Goal: Transaction & Acquisition: Purchase product/service

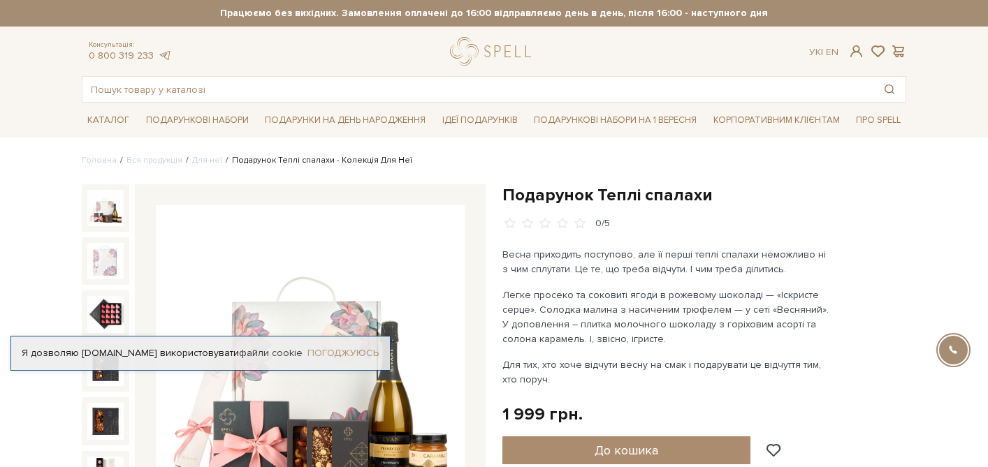
click at [361, 349] on link "Погоджуюсь" at bounding box center [342, 353] width 71 height 13
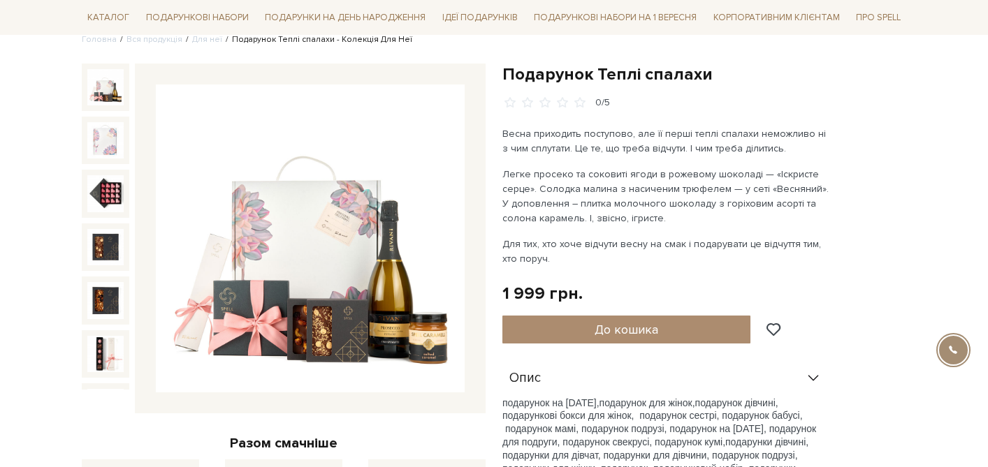
scroll to position [20, 0]
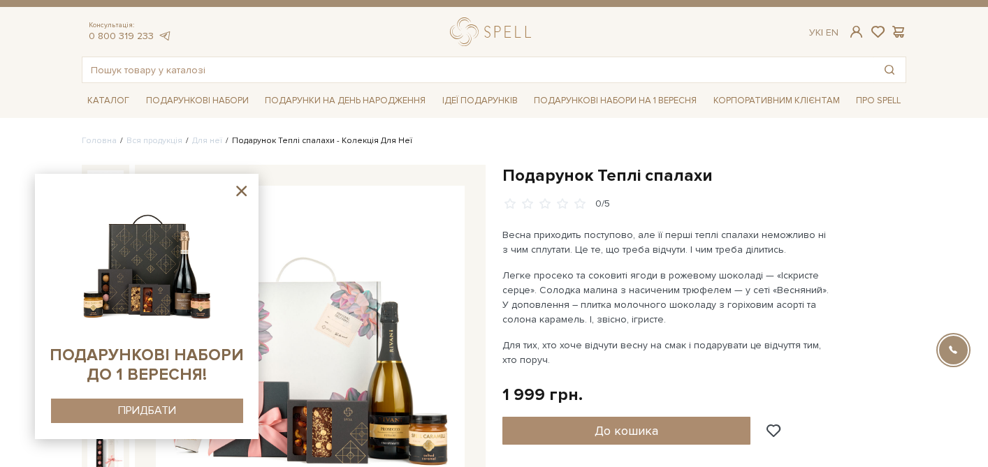
click at [241, 189] on icon at bounding box center [241, 190] width 17 height 17
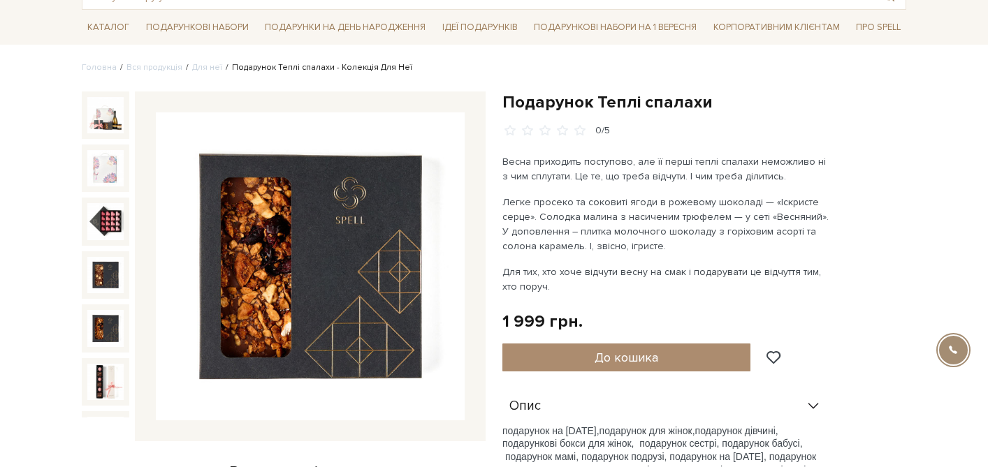
scroll to position [94, 0]
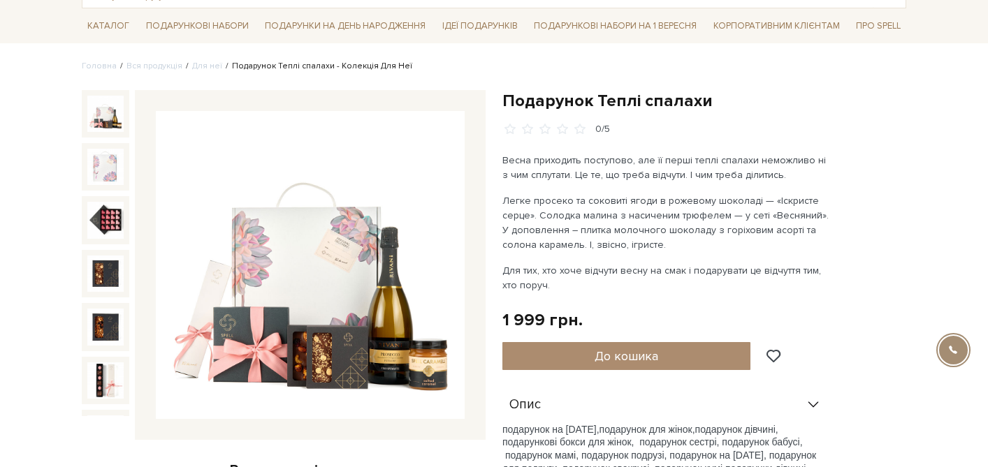
click at [114, 123] on img at bounding box center [105, 114] width 36 height 36
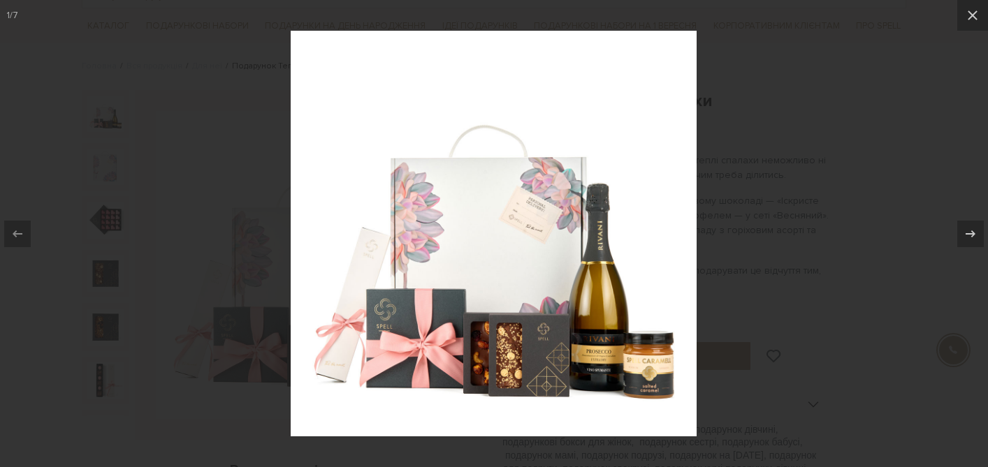
click at [834, 122] on div at bounding box center [494, 233] width 988 height 467
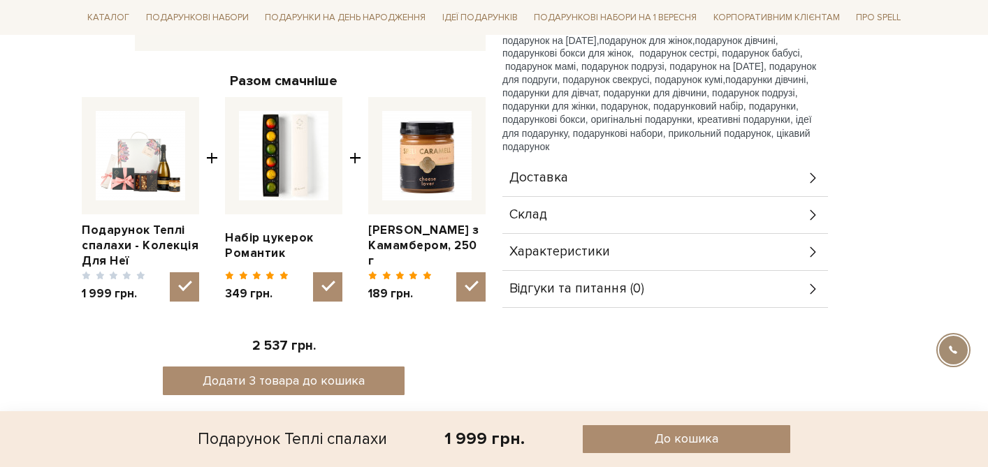
scroll to position [500, 0]
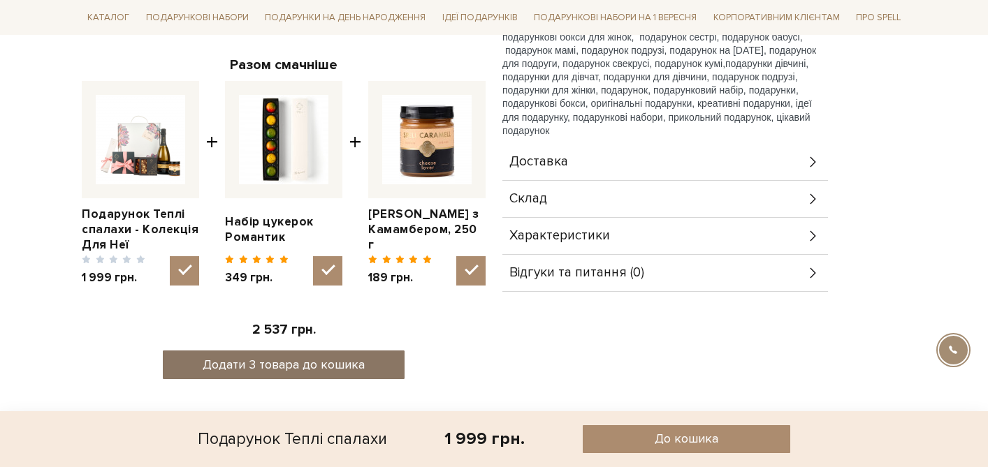
click at [308, 369] on button "Додати 3 товара до кошика" at bounding box center [284, 365] width 242 height 29
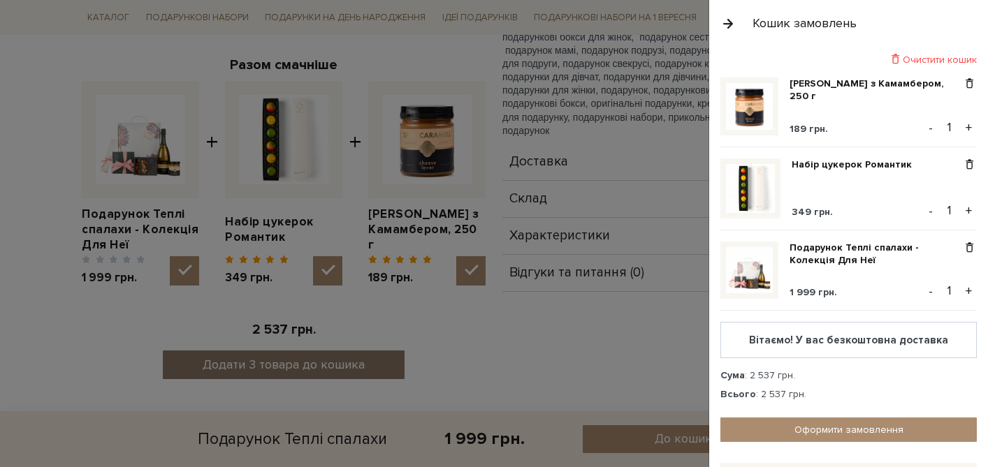
scroll to position [0, 0]
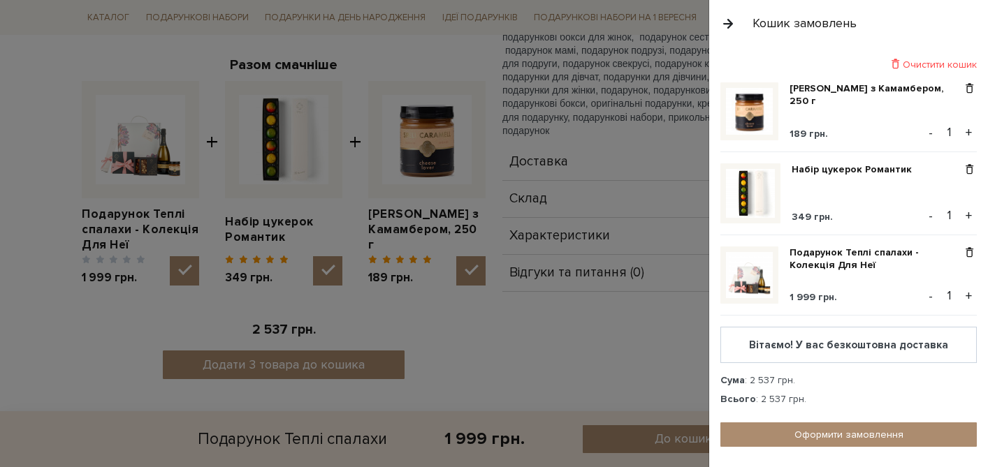
click at [952, 59] on div "Очистити кошик" at bounding box center [848, 64] width 256 height 13
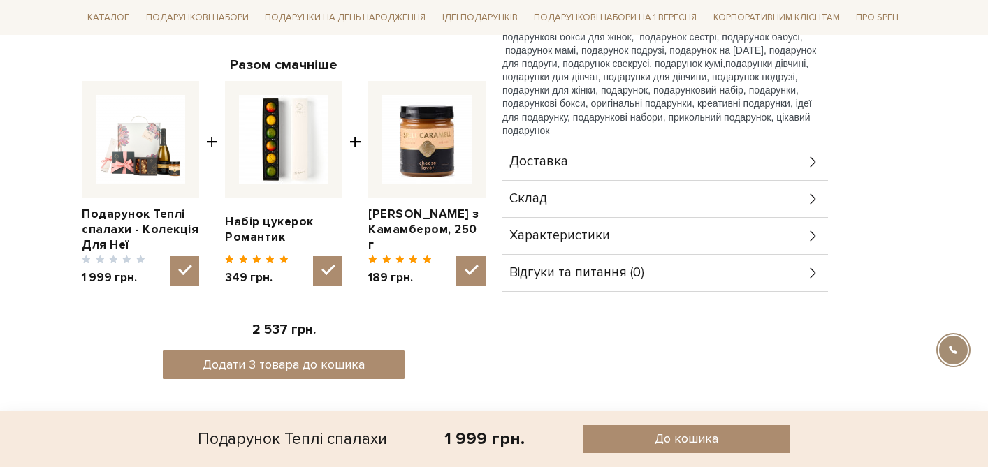
click at [488, 365] on div at bounding box center [494, 233] width 988 height 467
click at [268, 162] on img at bounding box center [283, 139] width 89 height 89
click at [313, 256] on input "checkbox" at bounding box center [327, 270] width 29 height 29
click at [270, 169] on img at bounding box center [283, 139] width 89 height 89
click at [313, 256] on input "checkbox" at bounding box center [327, 270] width 29 height 29
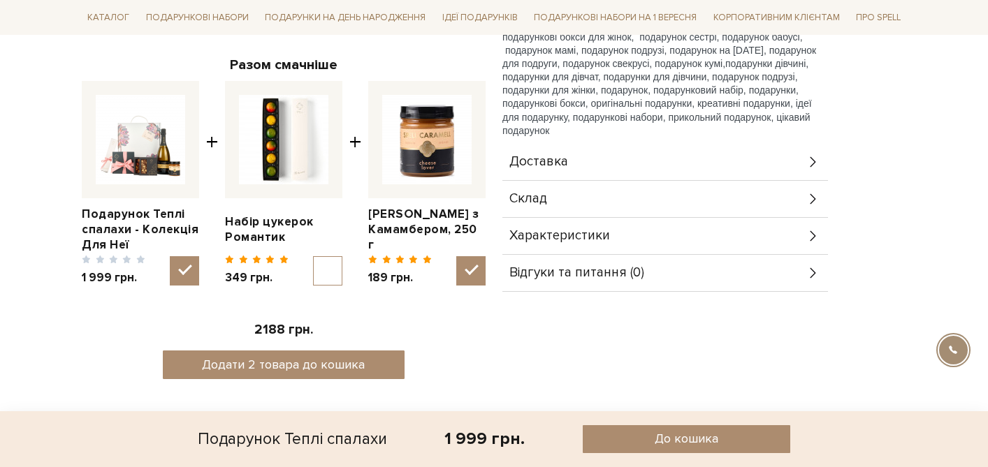
checkbox input "true"
click at [270, 224] on link "Набір цукерок Романтик" at bounding box center [283, 230] width 117 height 31
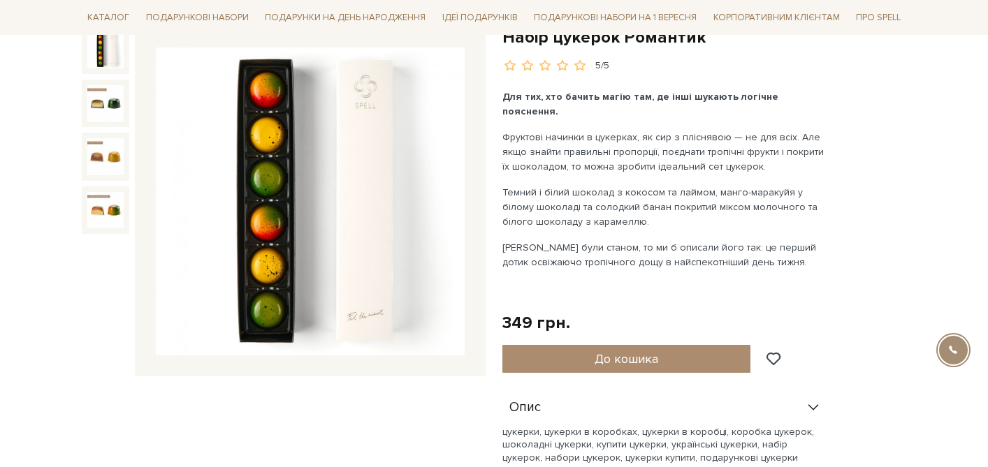
scroll to position [191, 0]
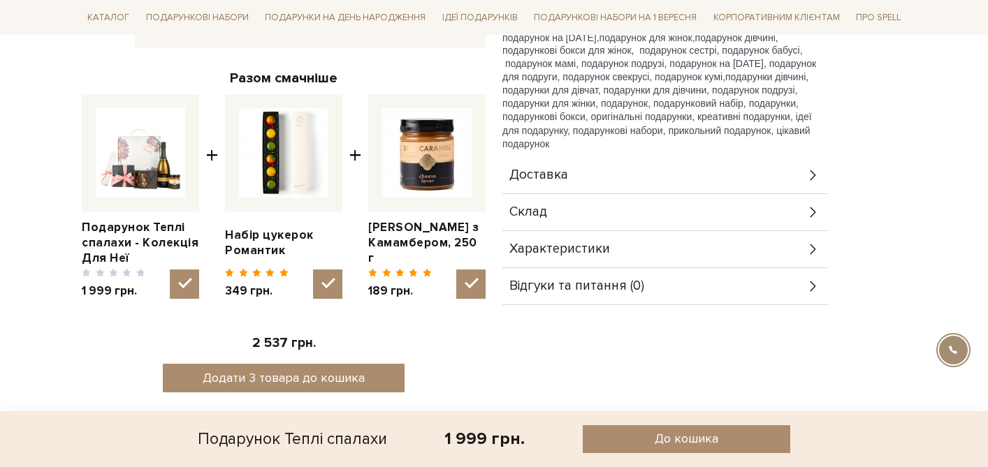
scroll to position [485, 0]
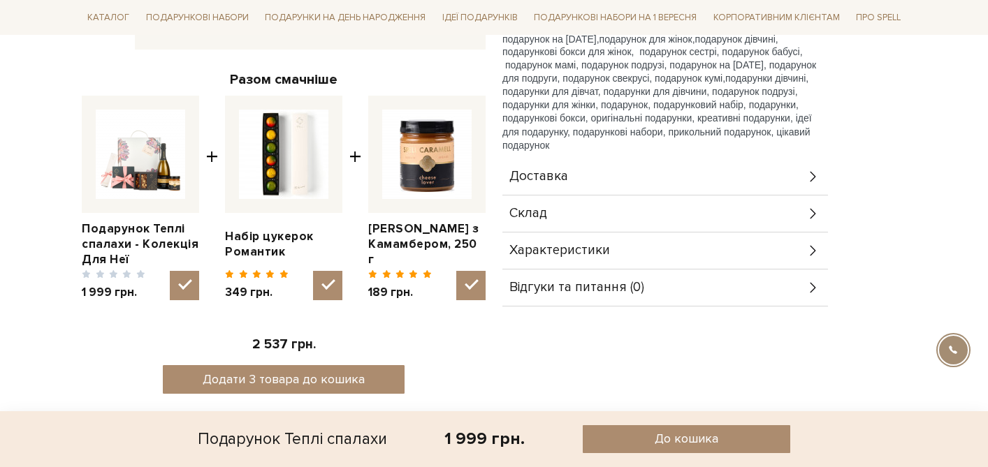
click at [331, 279] on input "checkbox" at bounding box center [327, 285] width 29 height 29
checkbox input "false"
click at [466, 291] on input "checkbox" at bounding box center [470, 285] width 29 height 29
checkbox input "false"
click at [327, 287] on input "checkbox" at bounding box center [327, 285] width 29 height 29
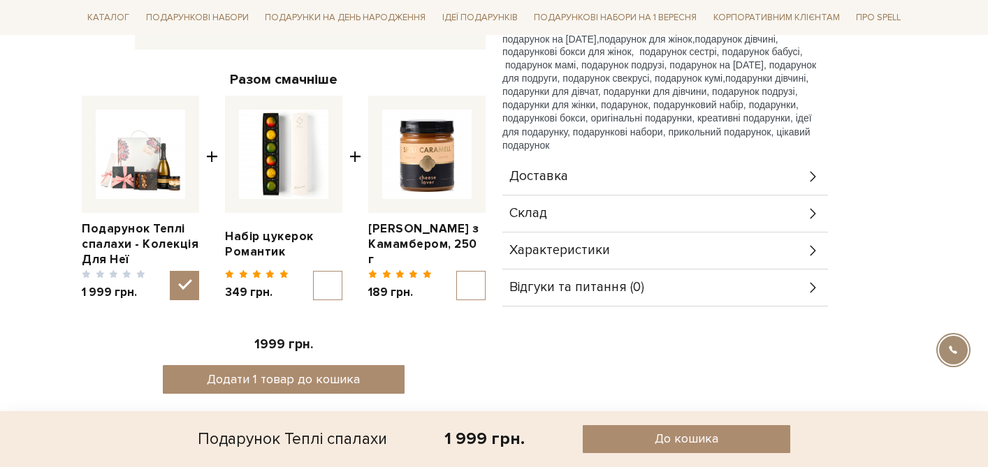
checkbox input "true"
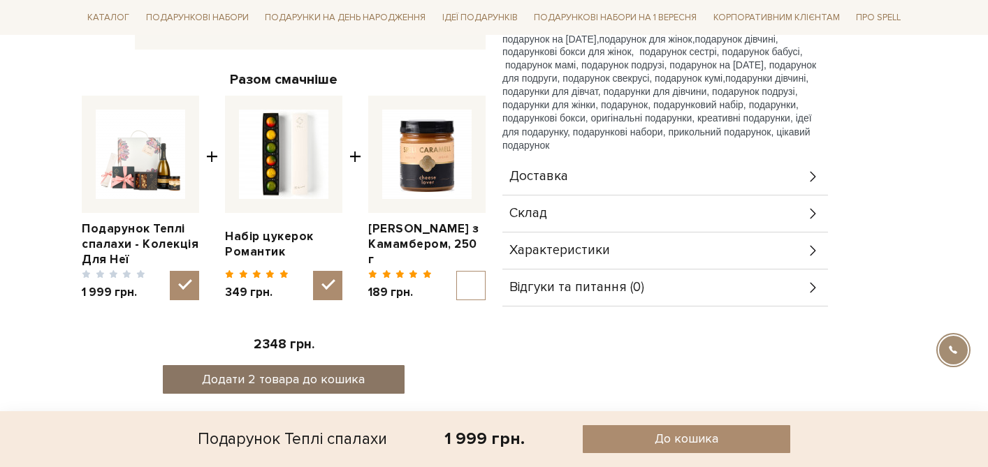
click at [286, 385] on button "Додати 2 товара до кошика" at bounding box center [284, 379] width 242 height 29
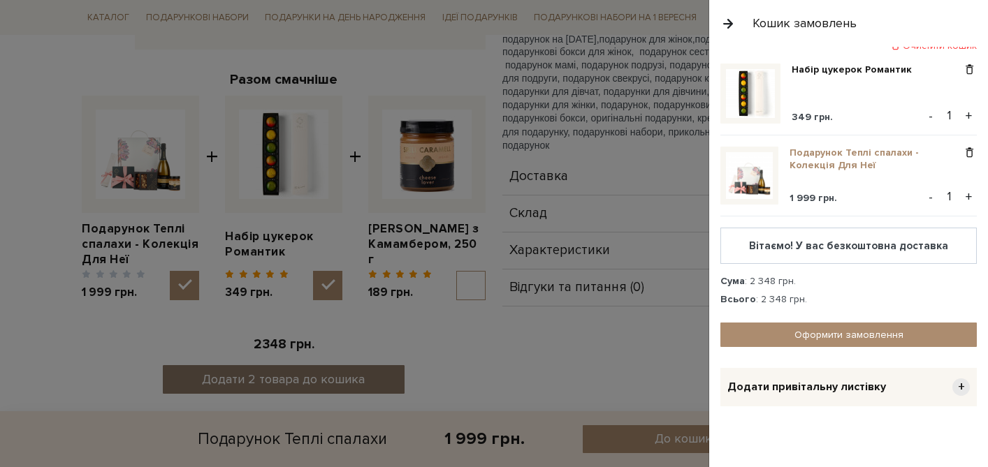
scroll to position [24, 0]
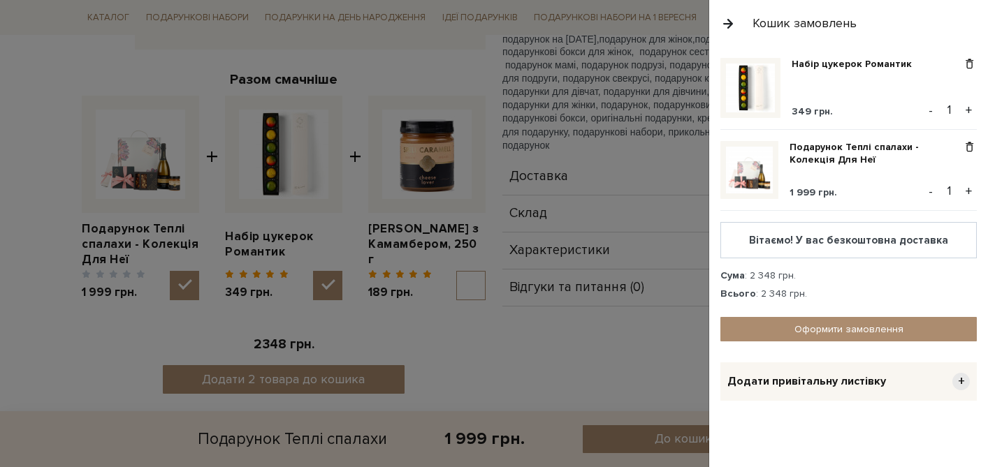
click at [934, 109] on button "-" at bounding box center [931, 110] width 14 height 21
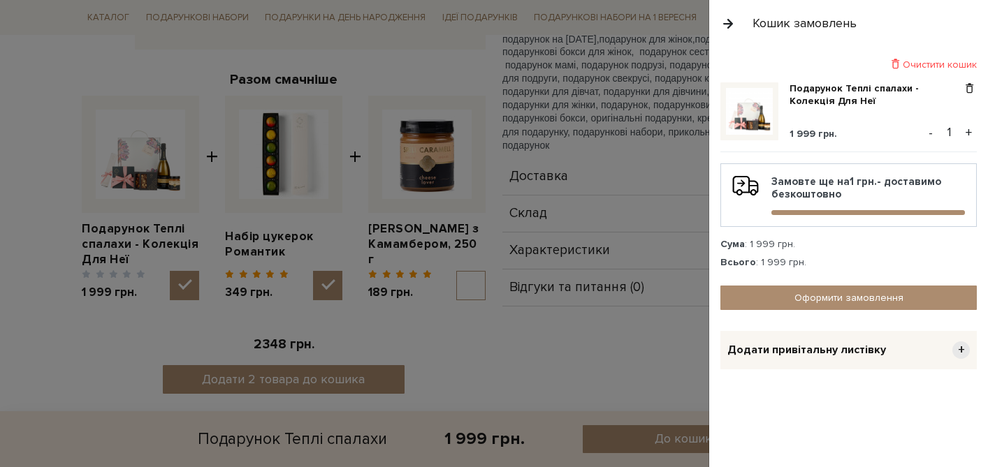
scroll to position [0, 0]
click at [871, 182] on div "Замовте ще на 1 грн. - доставимо безкоштовно" at bounding box center [848, 195] width 233 height 40
click at [841, 185] on div "Замовте ще на 1 грн. - доставимо безкоштовно" at bounding box center [848, 195] width 233 height 40
drag, startPoint x: 843, startPoint y: 198, endPoint x: 762, endPoint y: 177, distance: 83.5
click at [762, 178] on div "Замовте ще на 1 грн. - доставимо безкоштовно" at bounding box center [848, 195] width 233 height 40
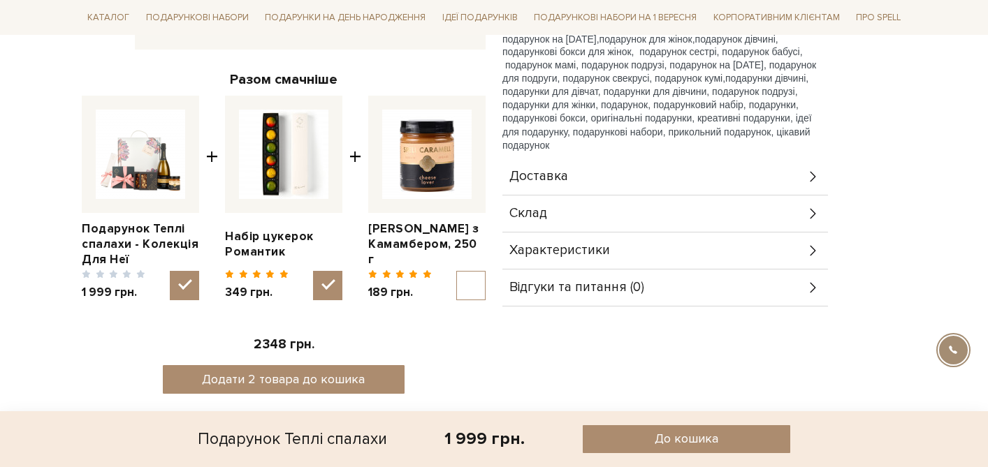
click at [600, 302] on div at bounding box center [494, 233] width 988 height 467
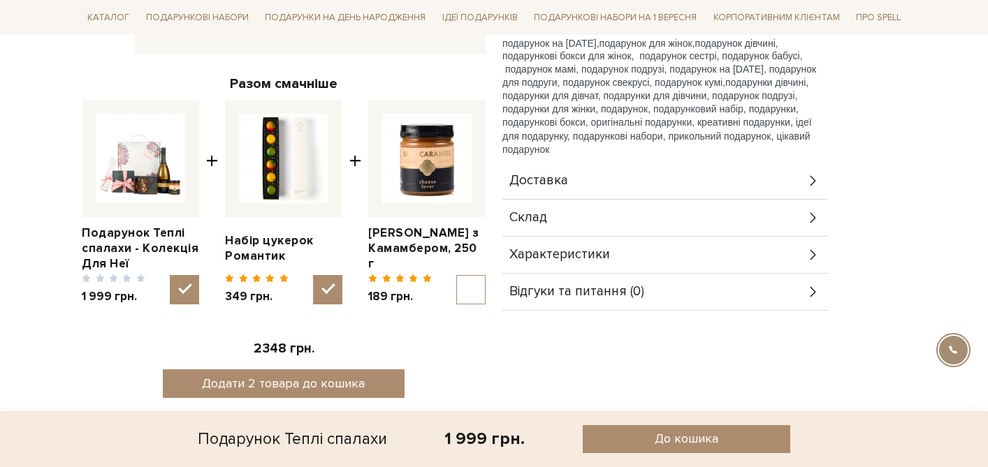
scroll to position [468, 0]
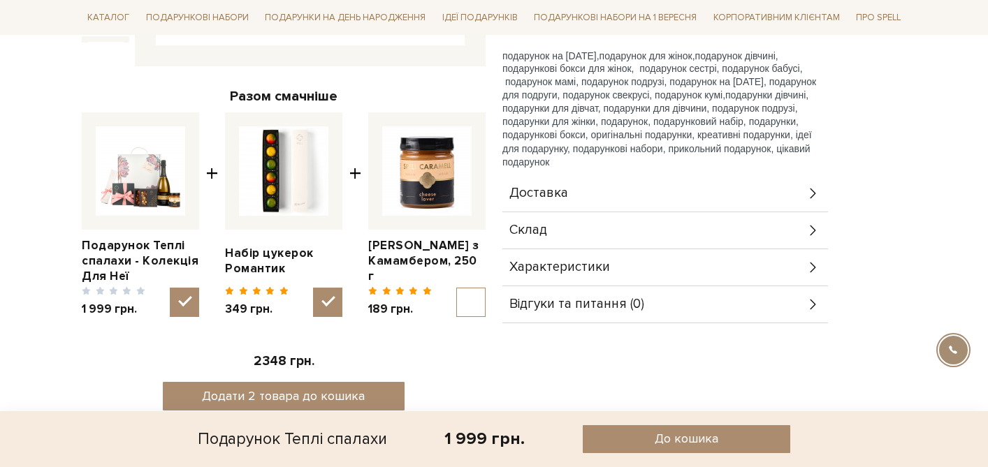
click at [476, 305] on input "checkbox" at bounding box center [470, 302] width 29 height 29
checkbox input "true"
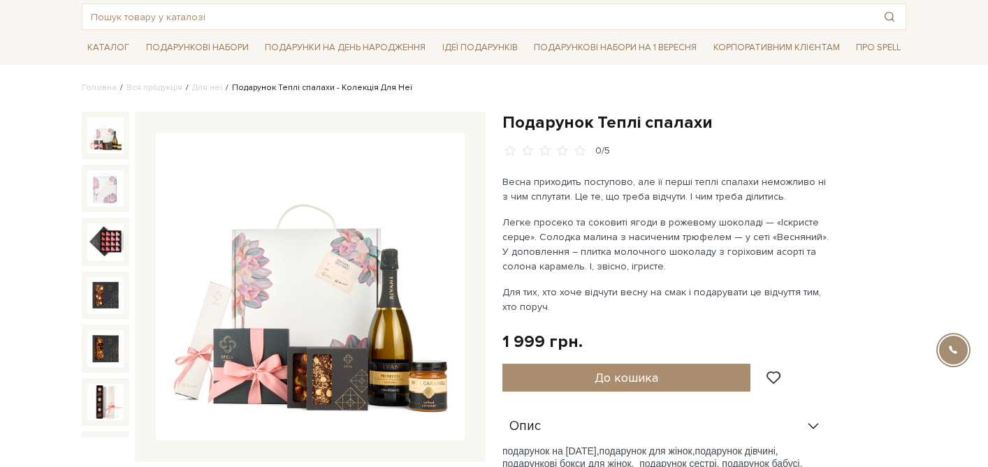
scroll to position [0, 0]
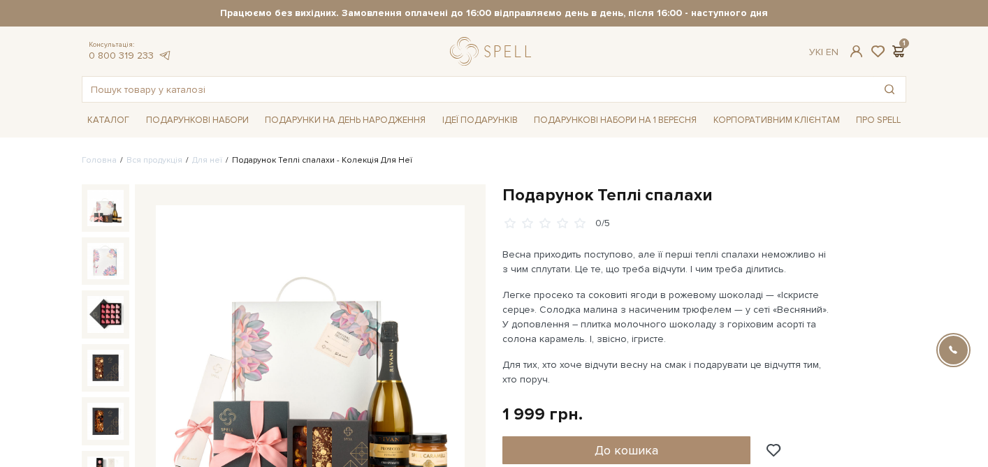
click at [896, 47] on span at bounding box center [897, 51] width 17 height 15
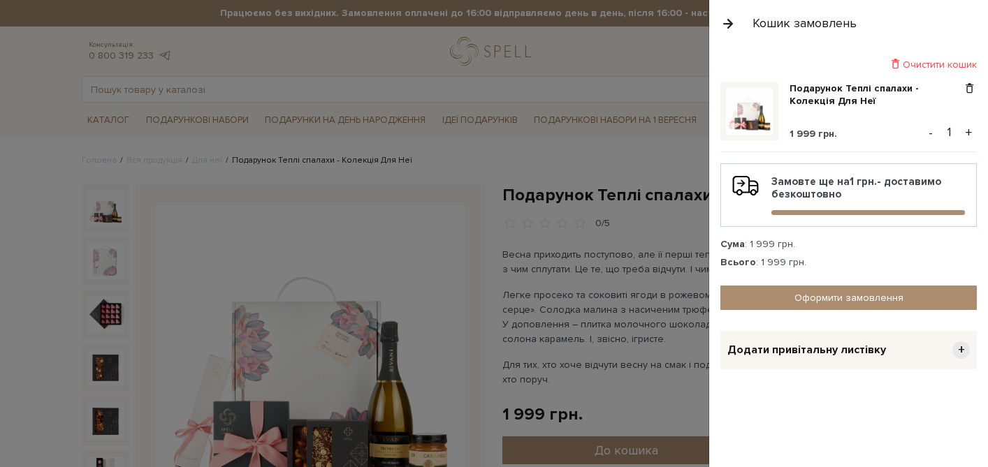
click at [451, 196] on div at bounding box center [494, 233] width 988 height 467
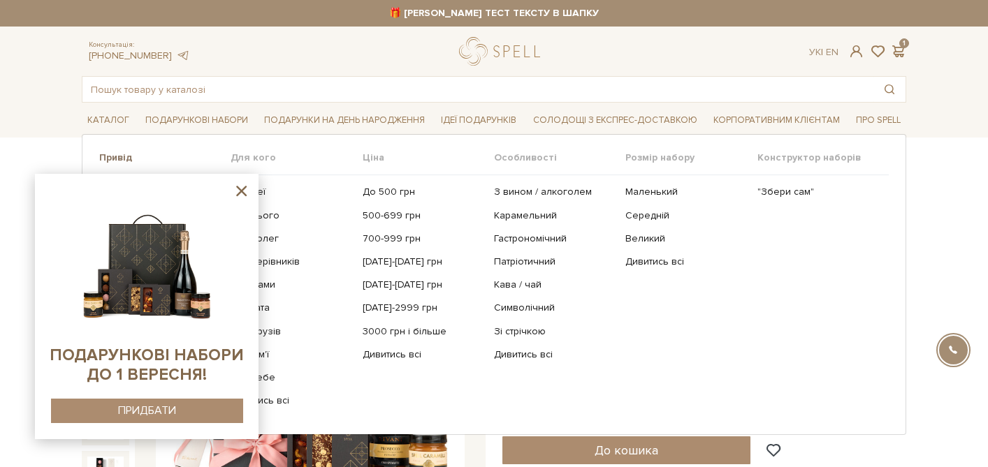
click at [109, 161] on link "Привід" at bounding box center [164, 158] width 131 height 13
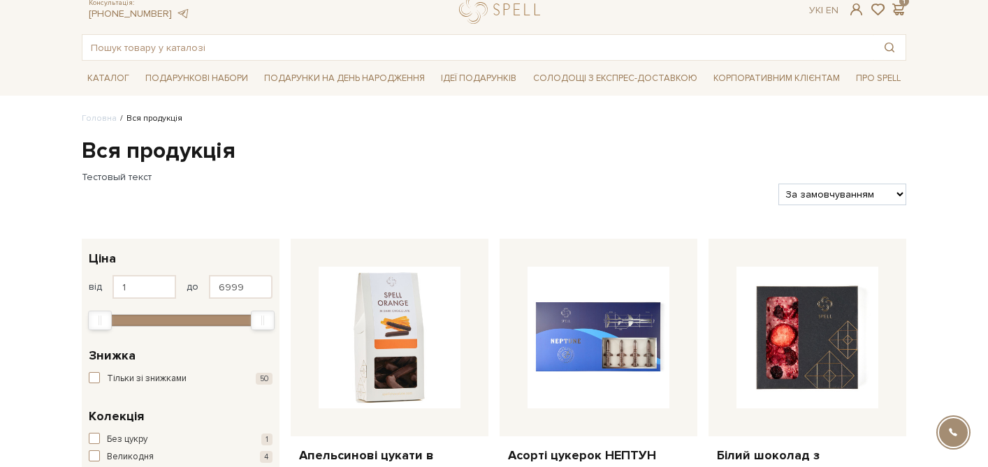
scroll to position [45, 0]
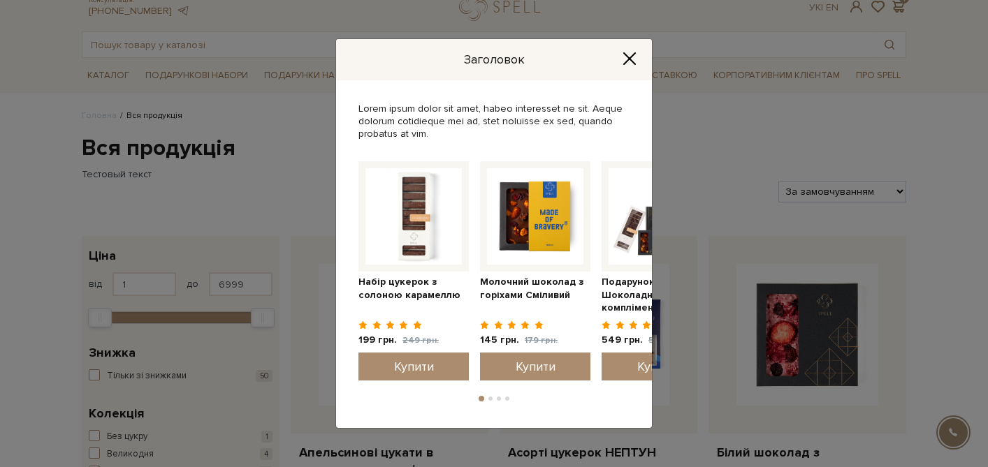
click at [627, 58] on icon "Close" at bounding box center [630, 59] width 14 height 14
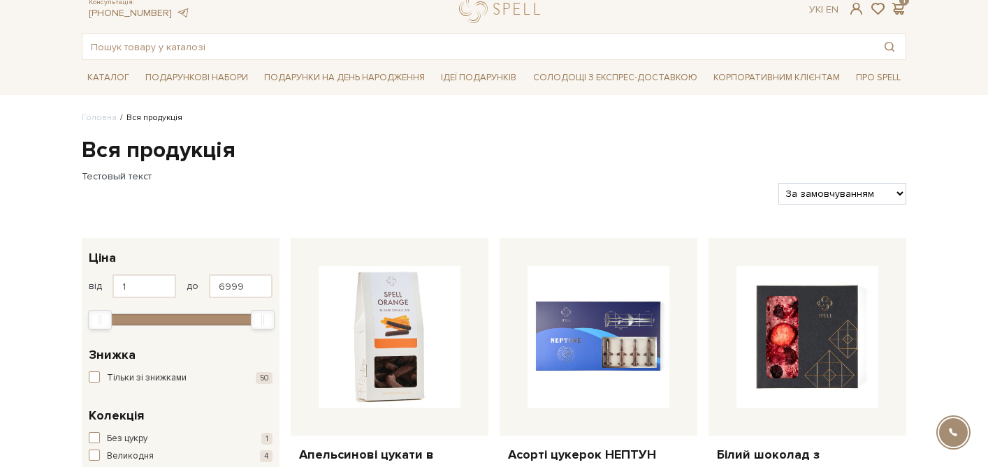
scroll to position [0, 0]
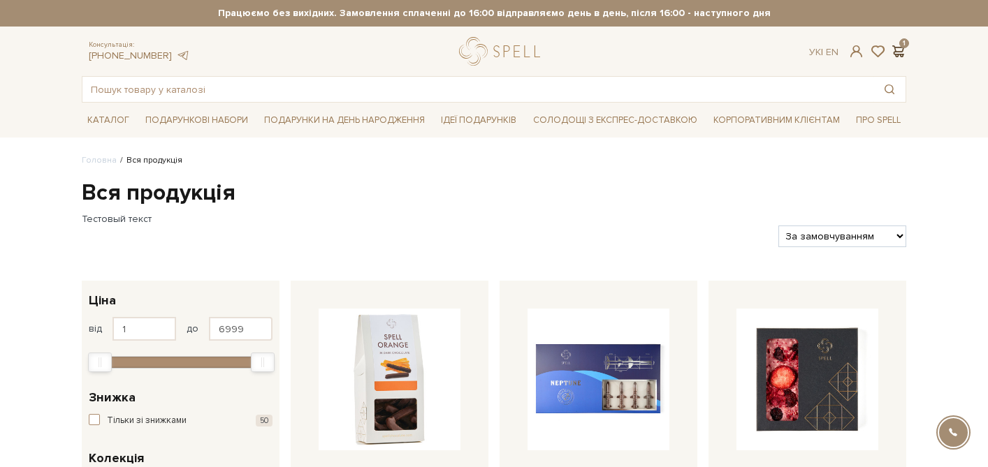
click at [901, 48] on span at bounding box center [897, 51] width 17 height 15
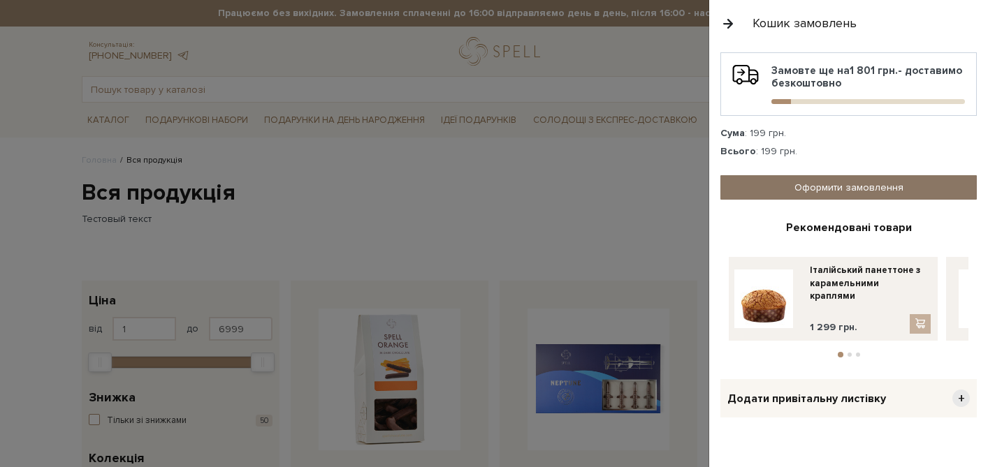
scroll to position [130, 0]
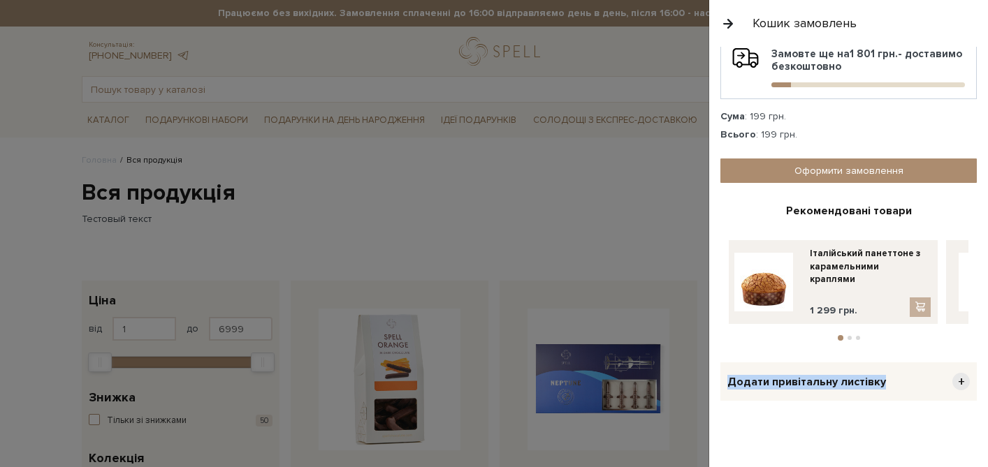
drag, startPoint x: 720, startPoint y: 378, endPoint x: 882, endPoint y: 384, distance: 162.9
click at [882, 384] on div "Очистити кошик Великоднє драже 199 грн. - 1 + Замовте ще на 1 801 грн. - достав…" at bounding box center [848, 257] width 279 height 421
copy span "Додати привітальну листівку"
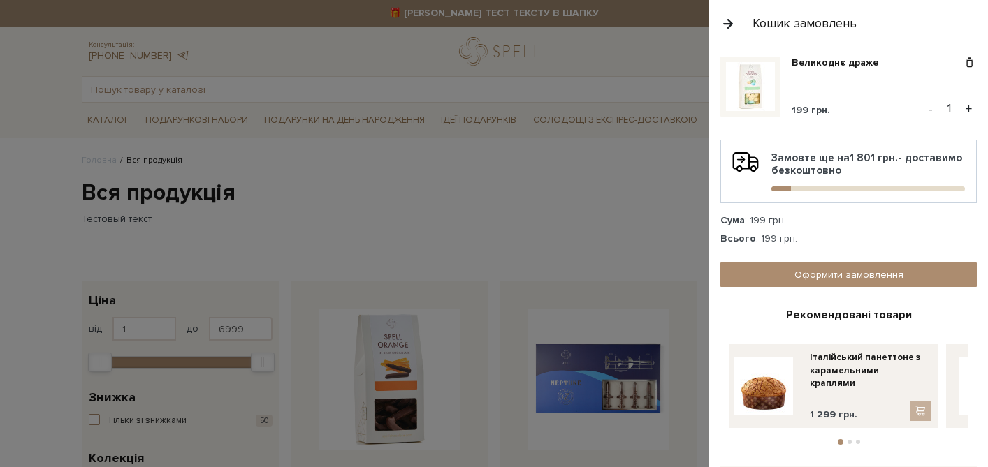
scroll to position [27, 0]
click at [850, 440] on button "2" at bounding box center [850, 442] width 4 height 4
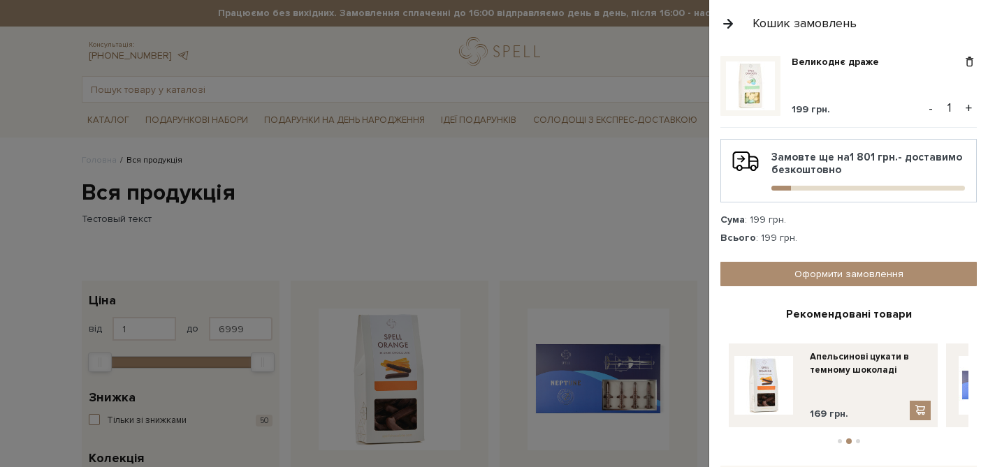
click at [856, 441] on button "3" at bounding box center [858, 442] width 4 height 4
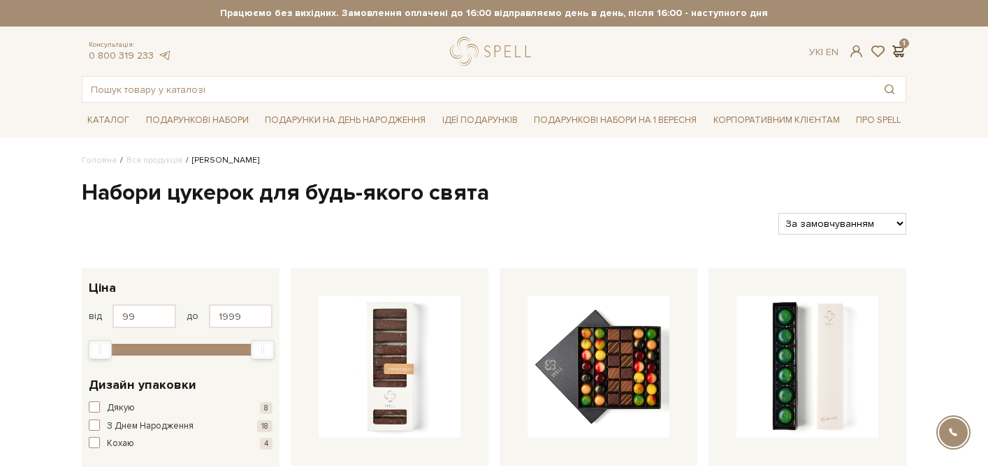
click at [903, 51] on span at bounding box center [897, 51] width 17 height 15
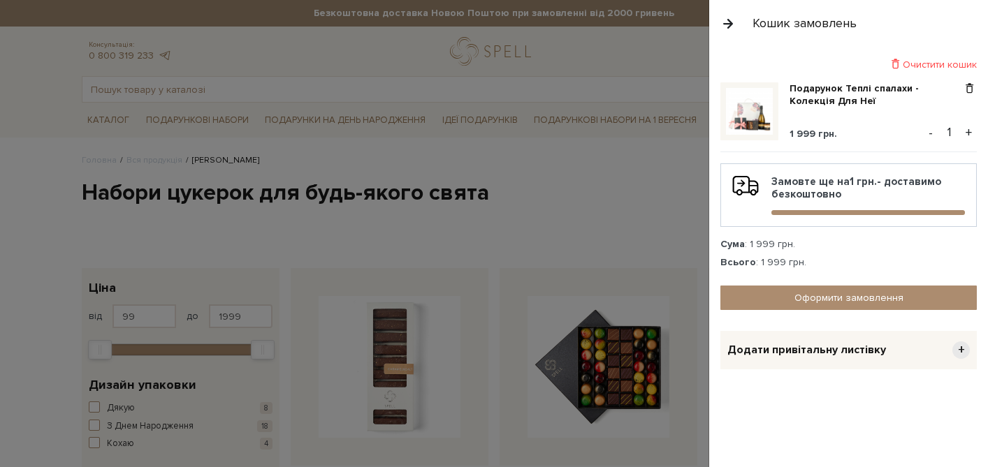
drag, startPoint x: 847, startPoint y: 194, endPoint x: 768, endPoint y: 177, distance: 80.9
click at [768, 177] on div "Замовте ще на 1 грн. - доставимо безкоштовно" at bounding box center [848, 195] width 233 height 40
copy div "Замовте ще на 1 грн. - доставимо безкоштовно"
click at [957, 354] on span "+" at bounding box center [960, 350] width 17 height 17
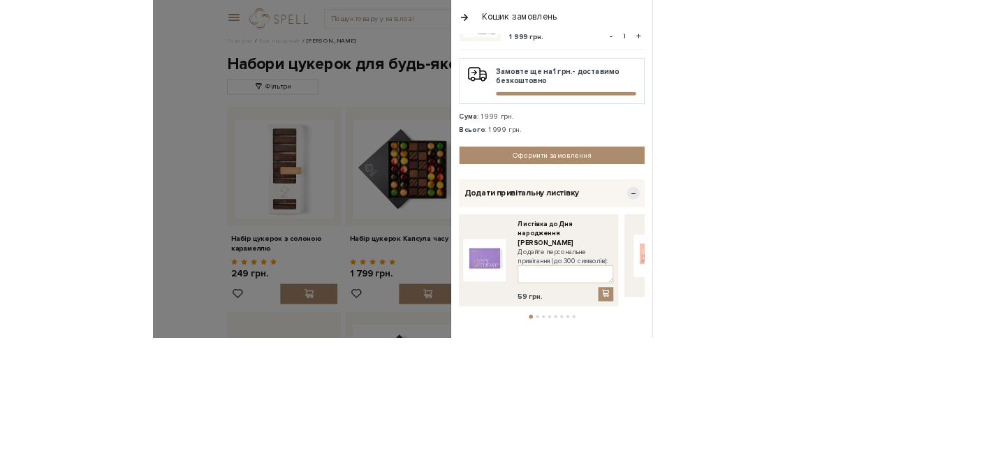
scroll to position [111, 0]
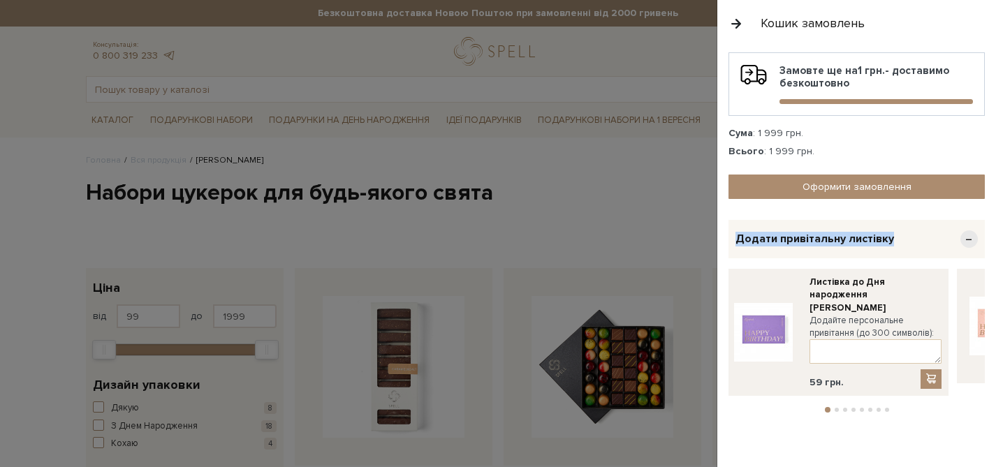
drag, startPoint x: 896, startPoint y: 240, endPoint x: 739, endPoint y: 238, distance: 157.9
click at [739, 238] on div "Додати привітальну листівку −" at bounding box center [857, 239] width 256 height 38
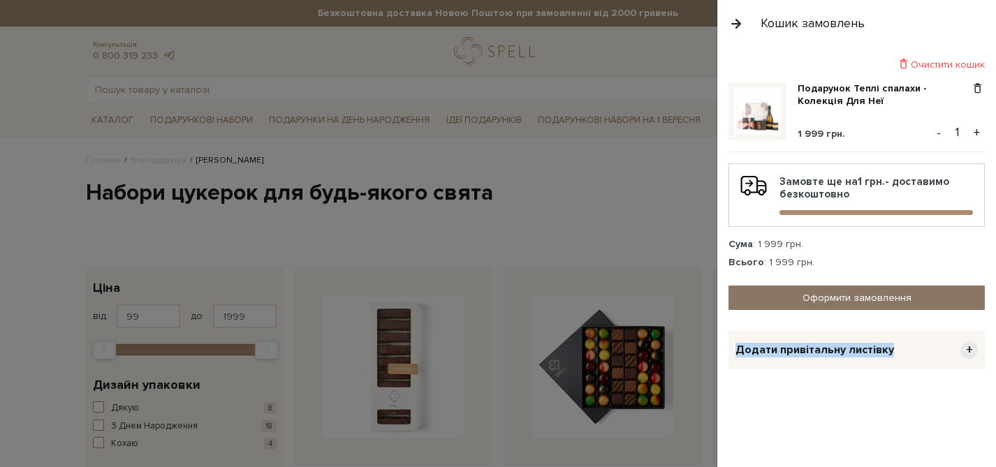
copy span "Додати привітальну листівку"
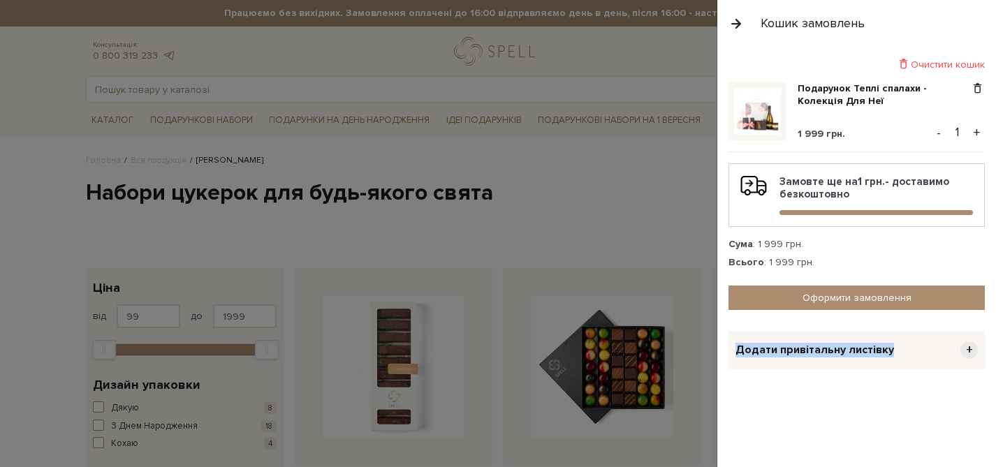
drag, startPoint x: 850, startPoint y: 197, endPoint x: 778, endPoint y: 183, distance: 73.3
click at [778, 183] on div "Замовте ще на 1 грн. - доставимо безкоштовно" at bounding box center [857, 195] width 233 height 40
copy div "Замовте ще на 1 грн. - доставимо безкоштовно"
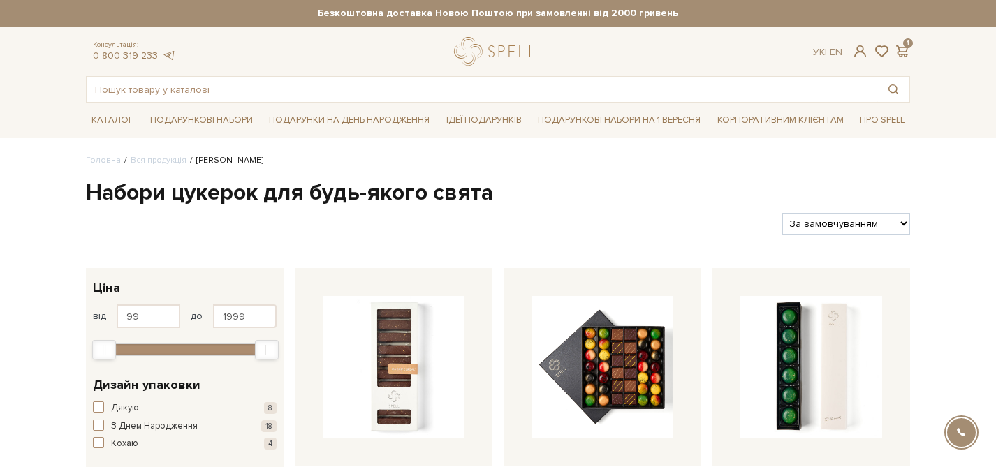
click at [256, 94] on div at bounding box center [498, 233] width 996 height 467
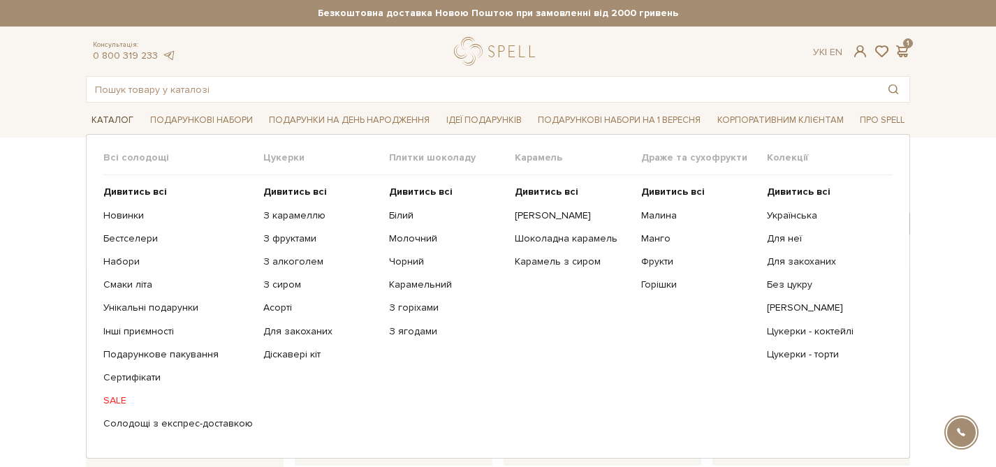
click at [111, 121] on link "Каталог" at bounding box center [112, 121] width 53 height 22
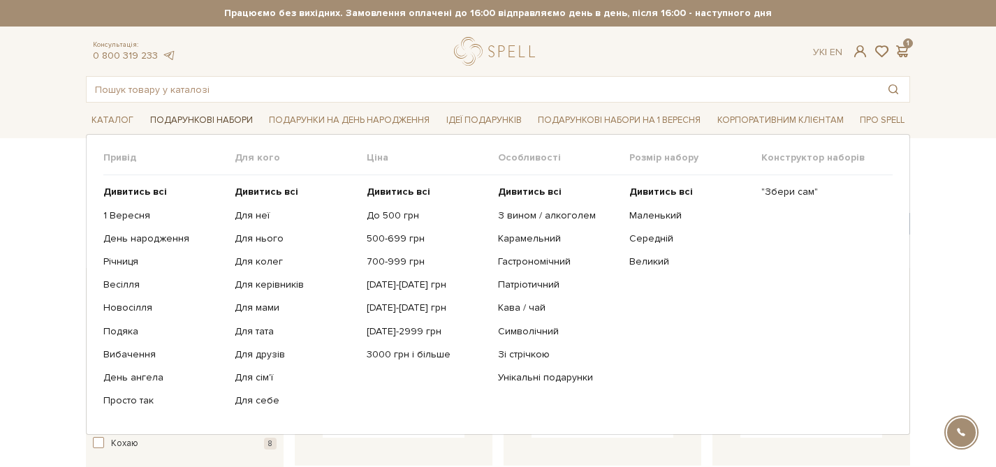
click at [196, 117] on link "Подарункові набори" at bounding box center [202, 121] width 114 height 22
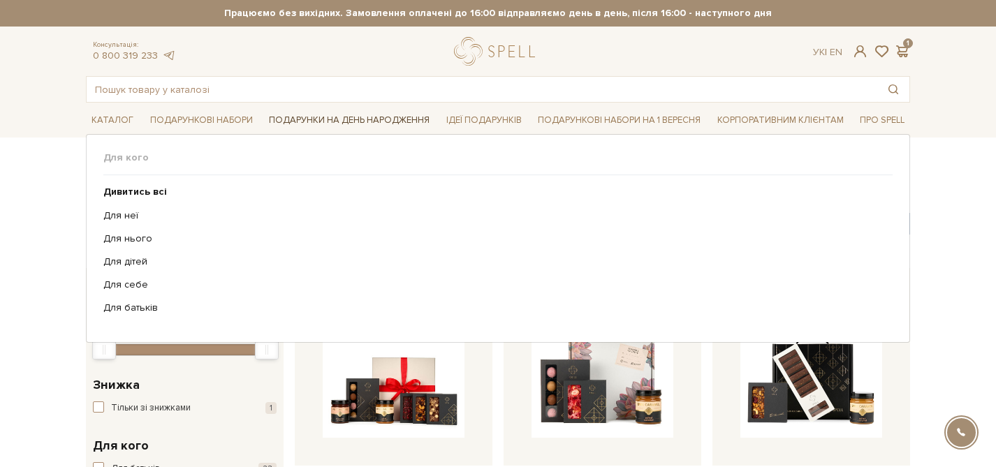
click at [304, 122] on link "Подарунки на День народження" at bounding box center [349, 121] width 172 height 22
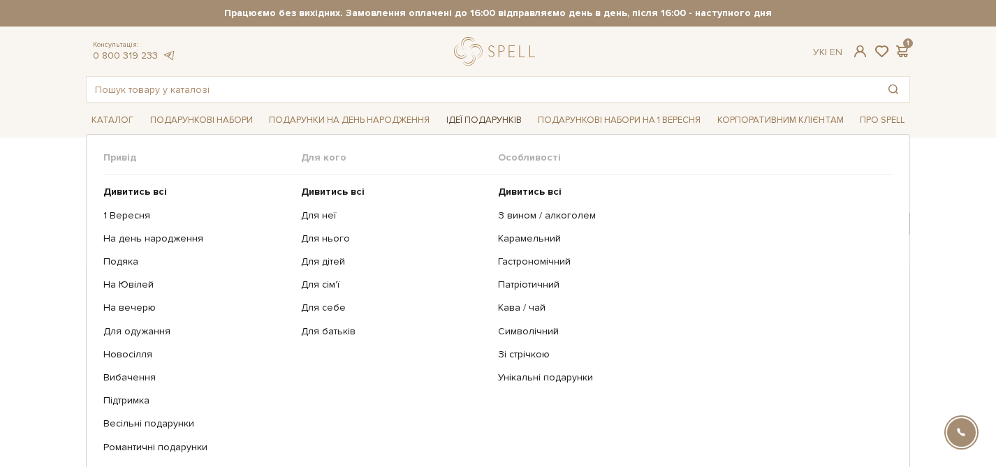
click at [498, 121] on link "Ідеї подарунків" at bounding box center [484, 121] width 87 height 22
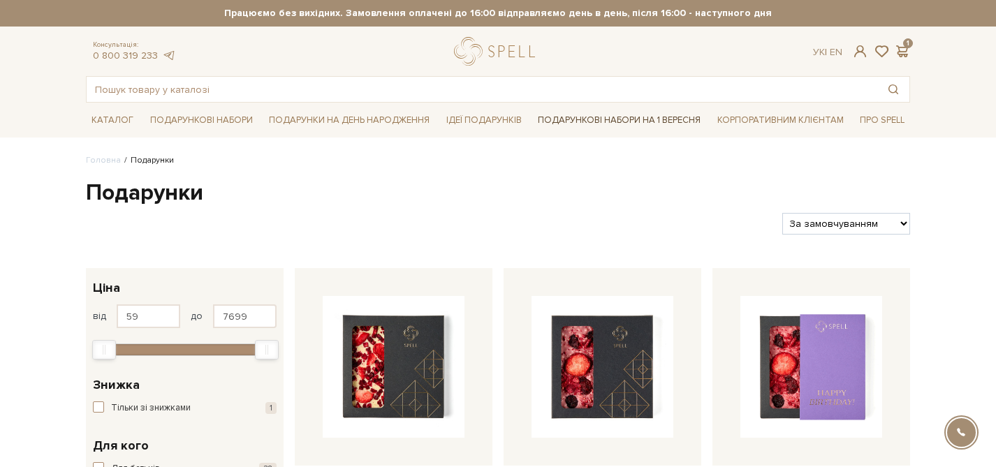
click at [593, 122] on link "Подарункові набори на 1 Вересня" at bounding box center [619, 120] width 174 height 24
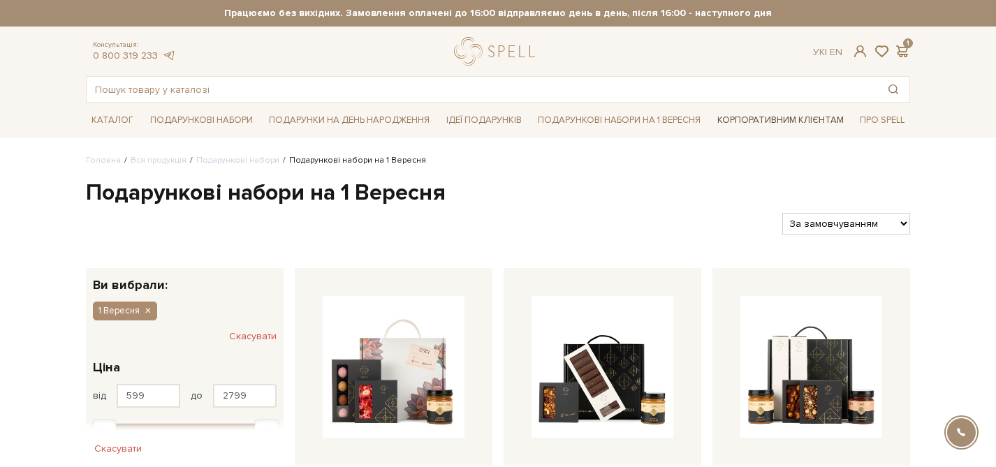
click at [751, 121] on link "Корпоративним клієнтам" at bounding box center [781, 120] width 138 height 24
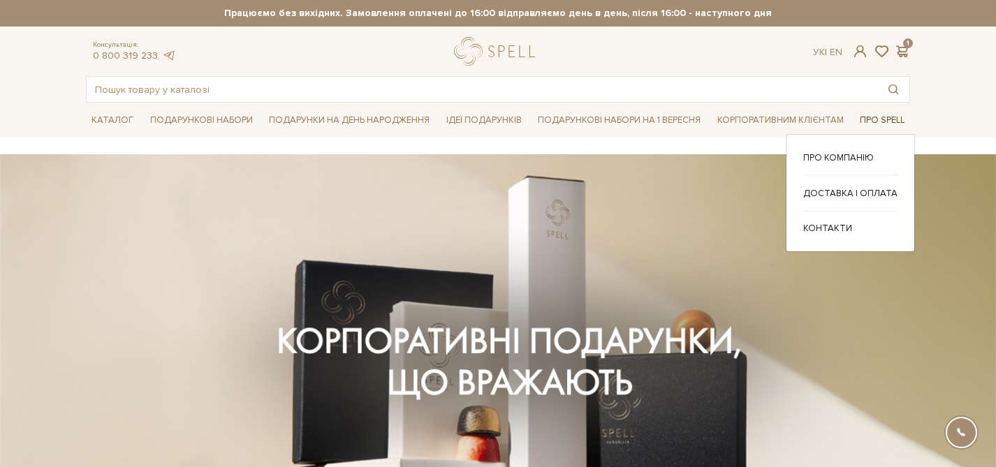
click at [887, 121] on link "Про Spell" at bounding box center [883, 121] width 56 height 22
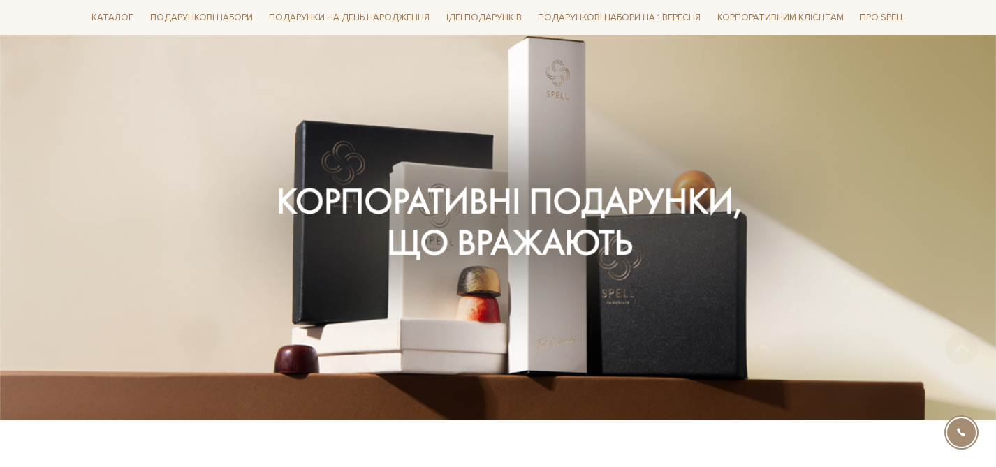
scroll to position [159, 0]
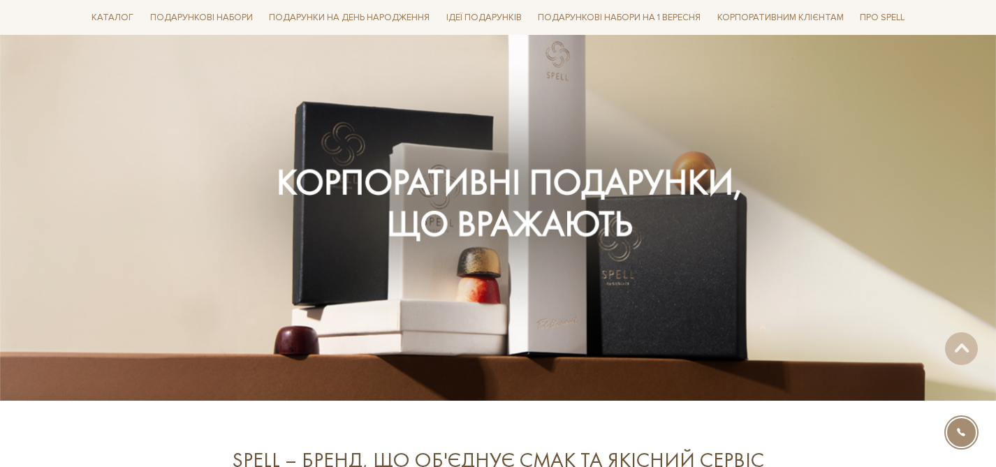
drag, startPoint x: 375, startPoint y: 175, endPoint x: 521, endPoint y: 270, distance: 174.0
click at [521, 271] on div at bounding box center [498, 198] width 841 height 313
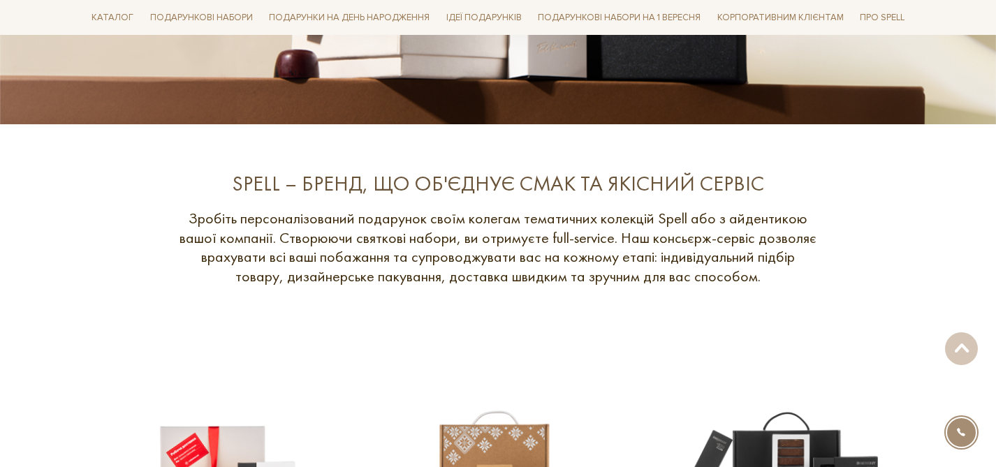
scroll to position [458, 0]
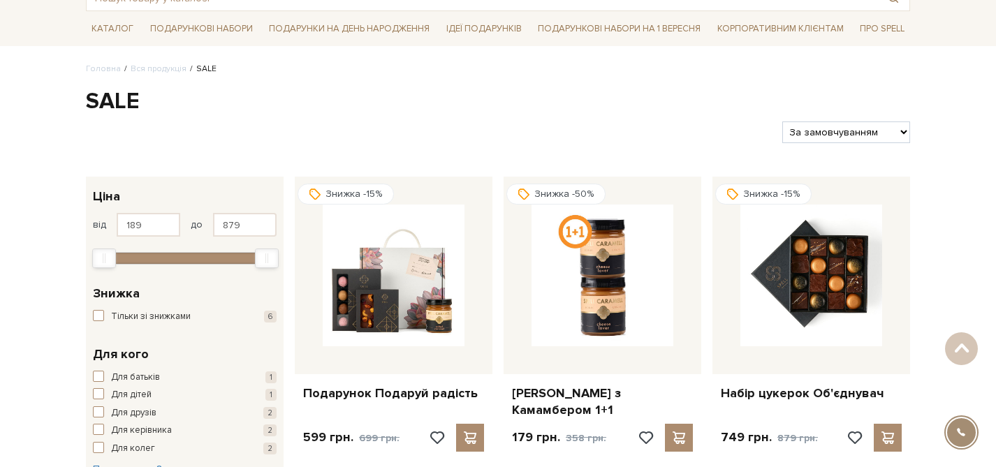
scroll to position [86, 0]
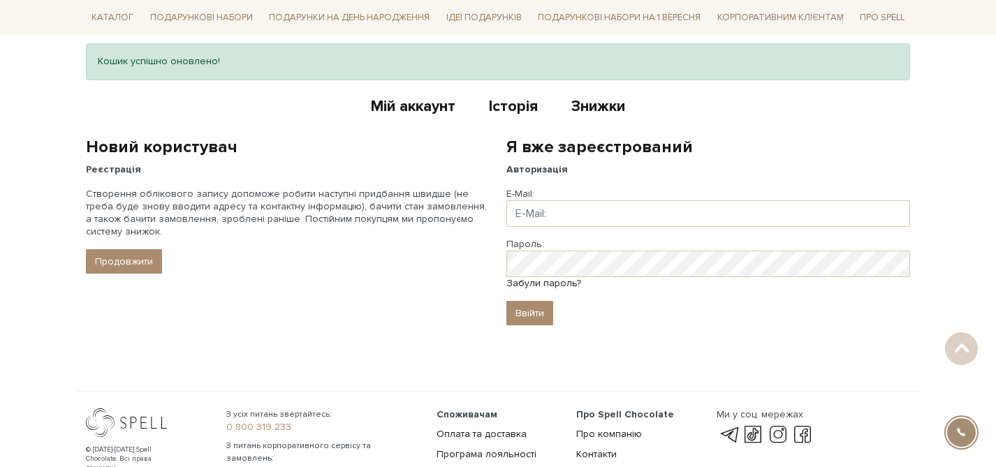
scroll to position [112, 0]
type input "[PERSON_NAME][EMAIL_ADDRESS][DOMAIN_NAME]"
click at [593, 108] on link "Знижки" at bounding box center [599, 107] width 54 height 23
